Goal: Task Accomplishment & Management: Complete application form

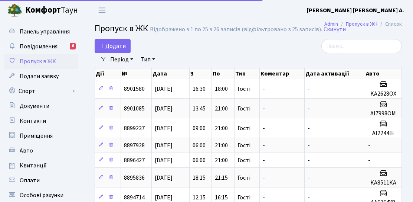
select select "25"
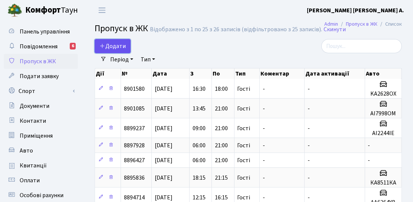
click at [120, 47] on span "Додати" at bounding box center [112, 46] width 26 height 8
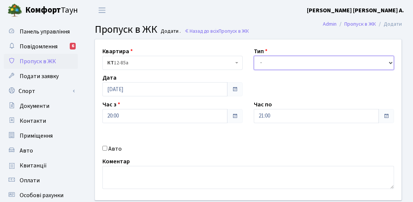
click at [283, 62] on select "- Доставка Таксі Гості Сервіс" at bounding box center [324, 63] width 140 height 14
select select "3"
click at [254, 56] on select "- Доставка Таксі Гості Сервіс" at bounding box center [324, 63] width 140 height 14
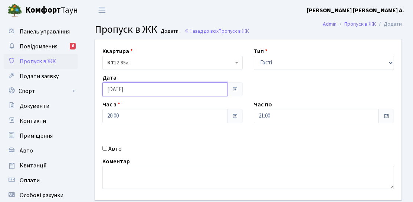
click at [112, 89] on input "[DATE]" at bounding box center [164, 89] width 125 height 14
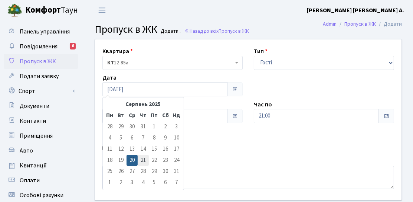
click at [142, 157] on td "21" at bounding box center [143, 159] width 11 height 11
type input "[DATE]"
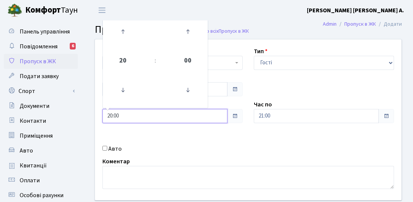
click at [126, 115] on input "20:00" at bounding box center [164, 116] width 125 height 14
click at [126, 30] on icon at bounding box center [123, 32] width 20 height 20
click at [126, 87] on icon at bounding box center [123, 90] width 20 height 20
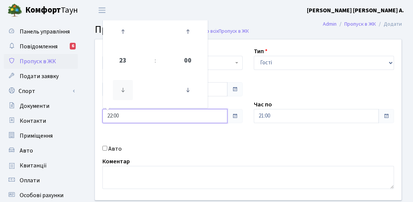
click at [125, 87] on icon at bounding box center [123, 90] width 20 height 20
click at [125, 88] on icon at bounding box center [123, 90] width 20 height 20
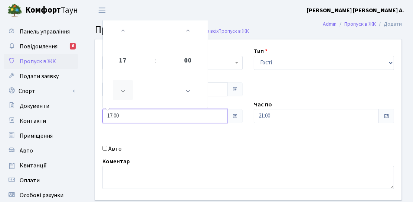
click at [125, 88] on icon at bounding box center [123, 90] width 20 height 20
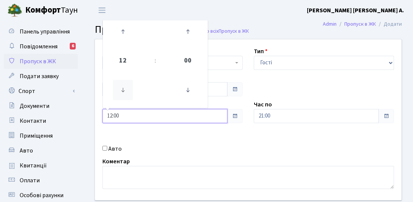
click at [125, 88] on icon at bounding box center [123, 90] width 20 height 20
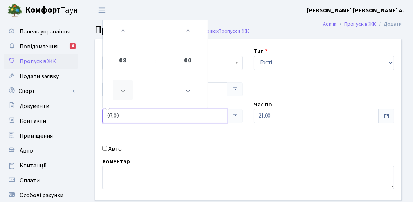
click at [125, 88] on icon at bounding box center [123, 90] width 20 height 20
click at [127, 31] on icon at bounding box center [123, 32] width 20 height 20
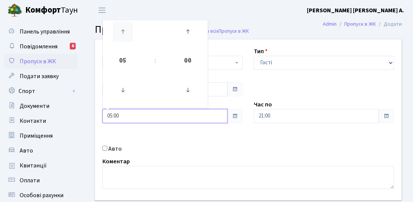
type input "06:00"
click at [230, 162] on div "Коментар" at bounding box center [248, 173] width 303 height 32
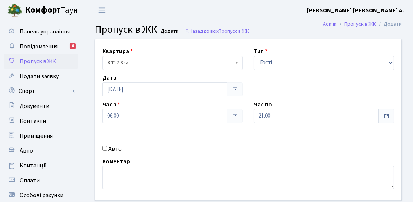
scroll to position [37, 0]
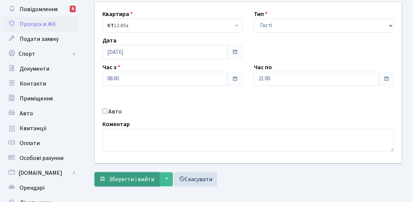
click at [129, 178] on span "Зберегти і вийти" at bounding box center [132, 179] width 46 height 8
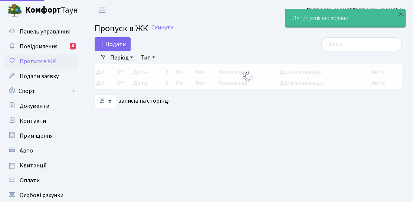
select select "25"
